Goal: Transaction & Acquisition: Purchase product/service

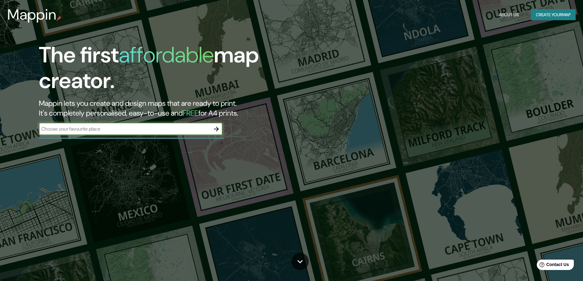
click at [155, 130] on input "text" at bounding box center [124, 128] width 171 height 7
type input "[GEOGRAPHIC_DATA]"
click at [215, 131] on icon "button" at bounding box center [216, 128] width 7 height 7
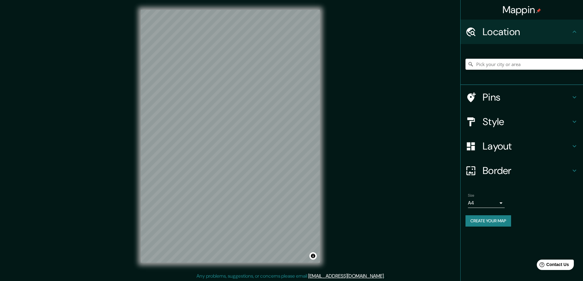
click at [577, 169] on icon at bounding box center [573, 170] width 7 height 7
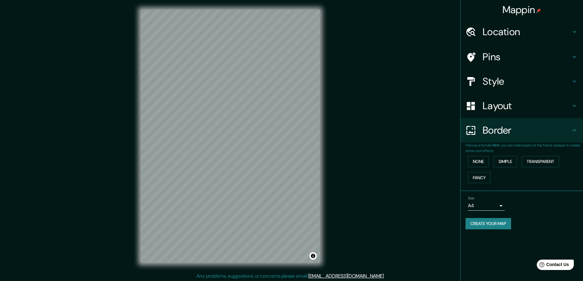
click at [578, 133] on div "Border" at bounding box center [521, 130] width 122 height 24
click at [488, 177] on button "Fancy" at bounding box center [479, 177] width 23 height 11
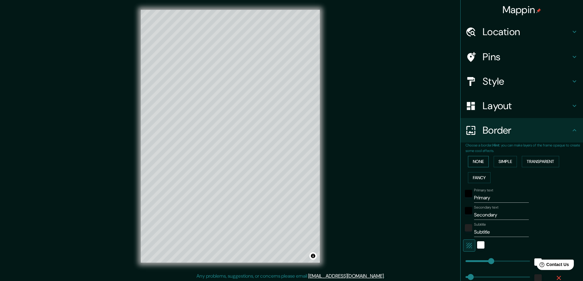
click at [477, 164] on button "None" at bounding box center [478, 161] width 21 height 11
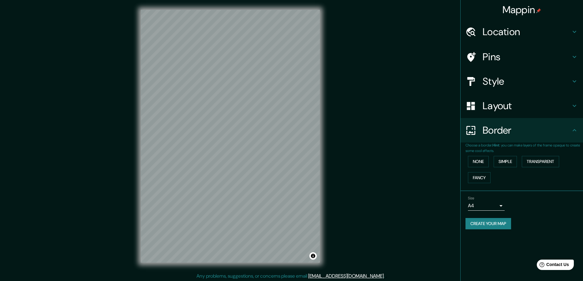
click at [571, 108] on icon at bounding box center [573, 105] width 7 height 7
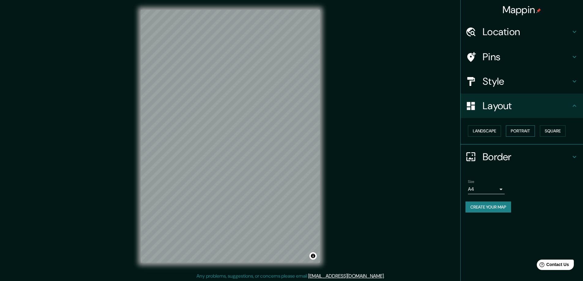
click at [513, 135] on button "Portrait" at bounding box center [520, 130] width 29 height 11
click at [520, 130] on button "Portrait" at bounding box center [520, 130] width 29 height 11
click at [492, 134] on button "Landscape" at bounding box center [484, 130] width 33 height 11
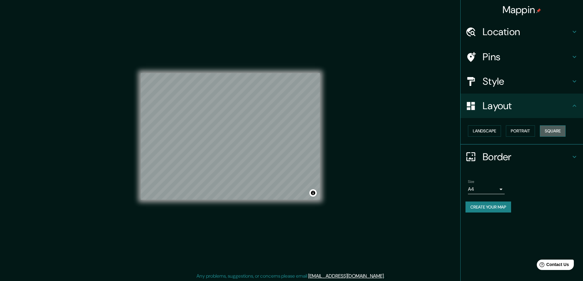
click at [562, 129] on button "Square" at bounding box center [553, 130] width 26 height 11
